Goal: Navigation & Orientation: Find specific page/section

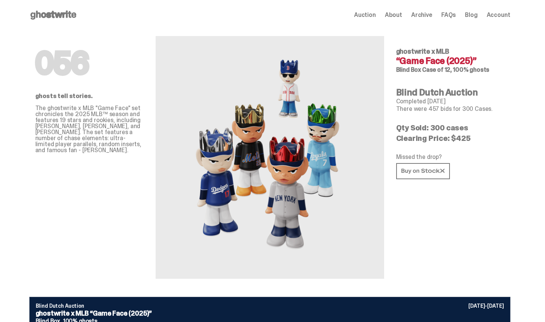
click at [428, 27] on div "Open main menu Home Auction About Archive FAQs Blog Account Auction" at bounding box center [269, 15] width 481 height 30
click at [51, 13] on use at bounding box center [53, 15] width 46 height 9
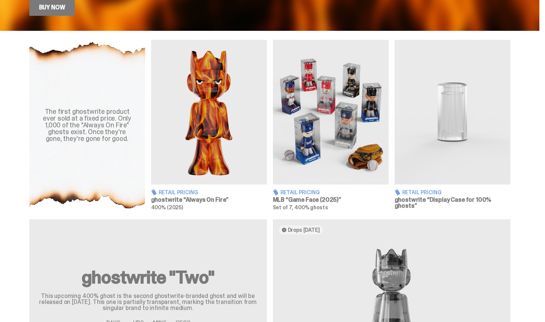
scroll to position [240, 0]
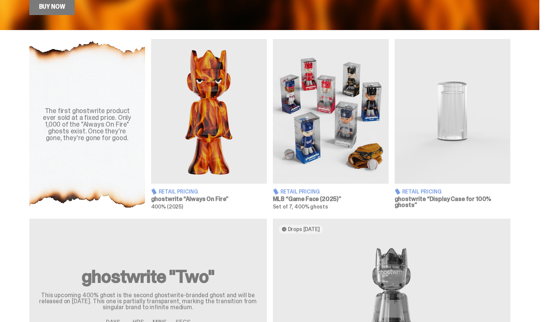
click at [294, 191] on span "Retail Pricing" at bounding box center [299, 191] width 39 height 5
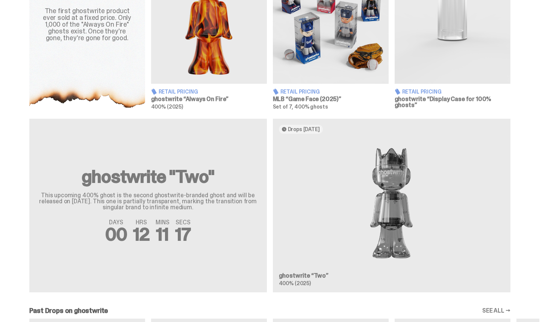
scroll to position [345, 0]
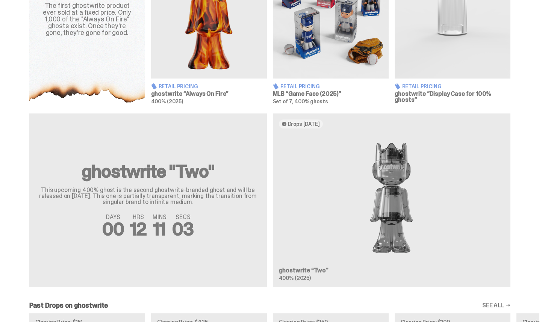
click at [148, 237] on div "ghostwrite "Two" This upcoming 400% ghost is the second ghostwrite-branded ghos…" at bounding box center [269, 203] width 539 height 180
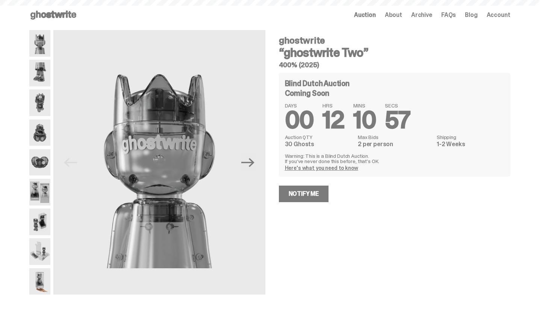
scroll to position [345, 0]
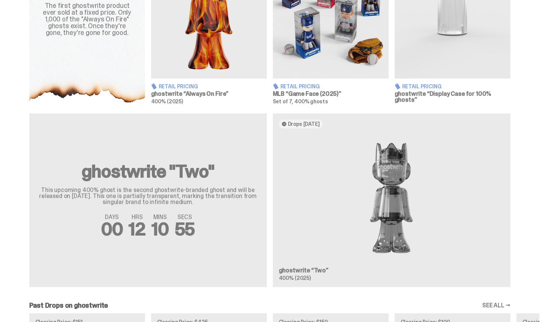
click at [18, 54] on div "The first ghostwrite product ever sold at a fixed price. Only 1,000 of the "Alw…" at bounding box center [269, 19] width 539 height 170
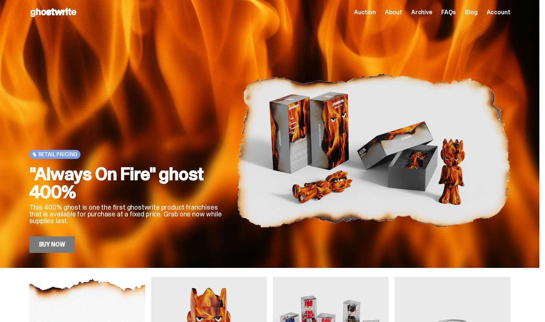
scroll to position [0, 0]
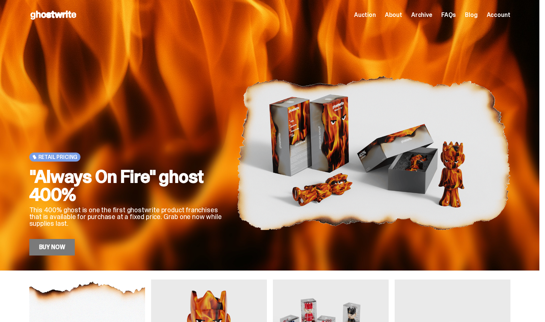
click at [369, 18] on span "Auction" at bounding box center [365, 15] width 22 height 6
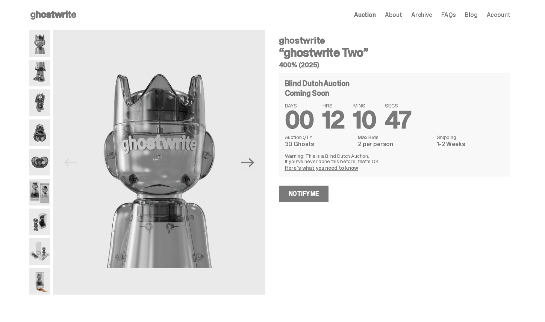
click at [432, 17] on span "Archive" at bounding box center [421, 15] width 21 height 6
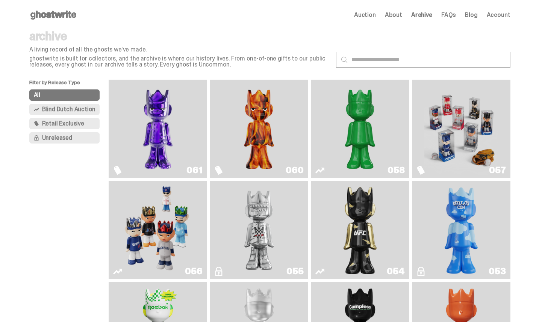
click at [498, 15] on span "Account" at bounding box center [498, 15] width 24 height 6
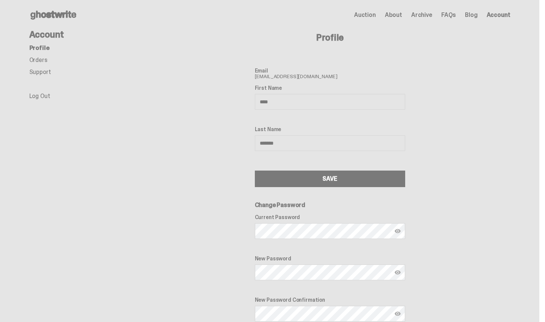
click at [44, 48] on link "Profile" at bounding box center [39, 48] width 20 height 8
